Goal: Book appointment/travel/reservation

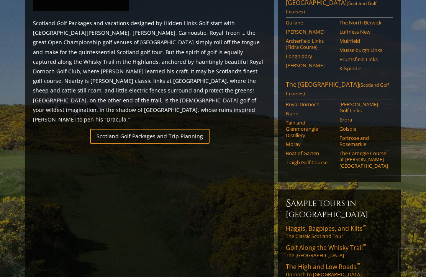
scroll to position [447, 0]
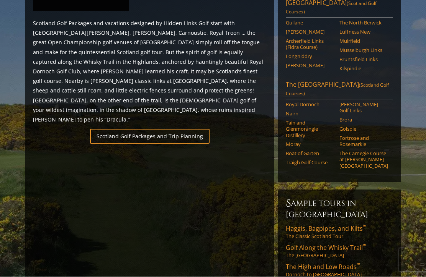
click at [192, 129] on link "Scotland Golf Packages and Trip Planning" at bounding box center [149, 136] width 119 height 15
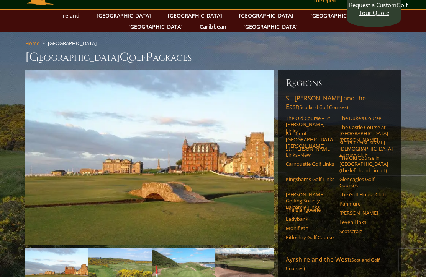
scroll to position [22, 0]
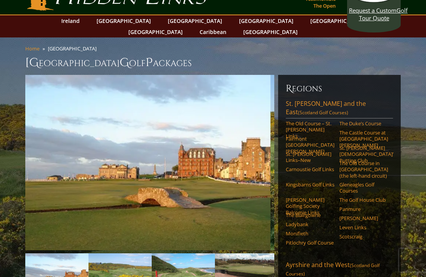
click at [95, 55] on h1 "Scotland G olf P ackages" at bounding box center [212, 62] width 375 height 15
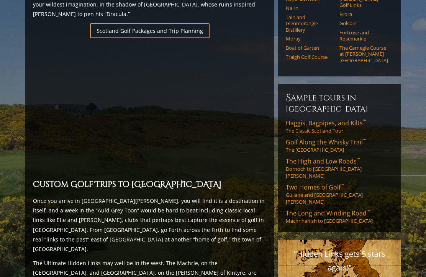
scroll to position [557, 0]
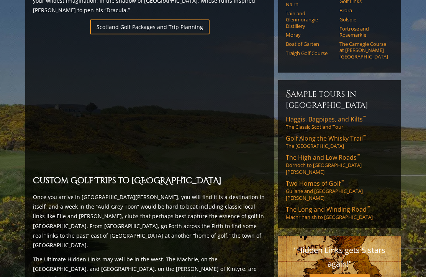
click at [318, 153] on span "The High and Low Roads ™" at bounding box center [322, 157] width 74 height 8
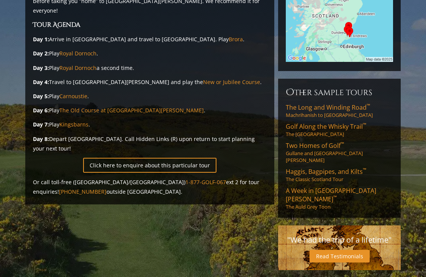
scroll to position [214, 0]
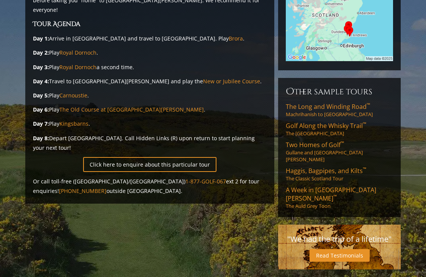
click at [161, 157] on link "Click here to enquire about this particular tour" at bounding box center [149, 164] width 133 height 15
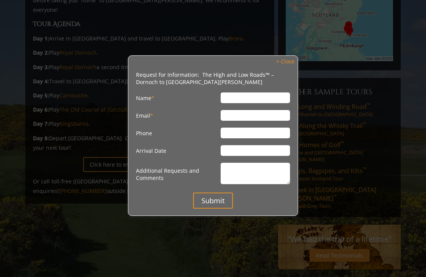
click at [284, 65] on link "× Close" at bounding box center [285, 62] width 26 height 10
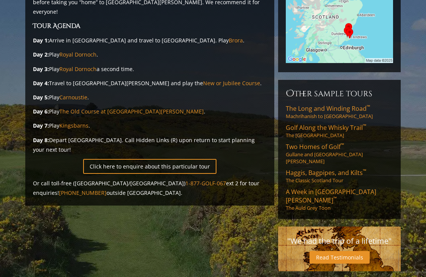
scroll to position [212, 0]
click at [328, 169] on link "Haggis, Bagpipes, and Kilts ™ The Classic Scotland Tour" at bounding box center [338, 176] width 107 height 15
